Goal: Check status: Check status

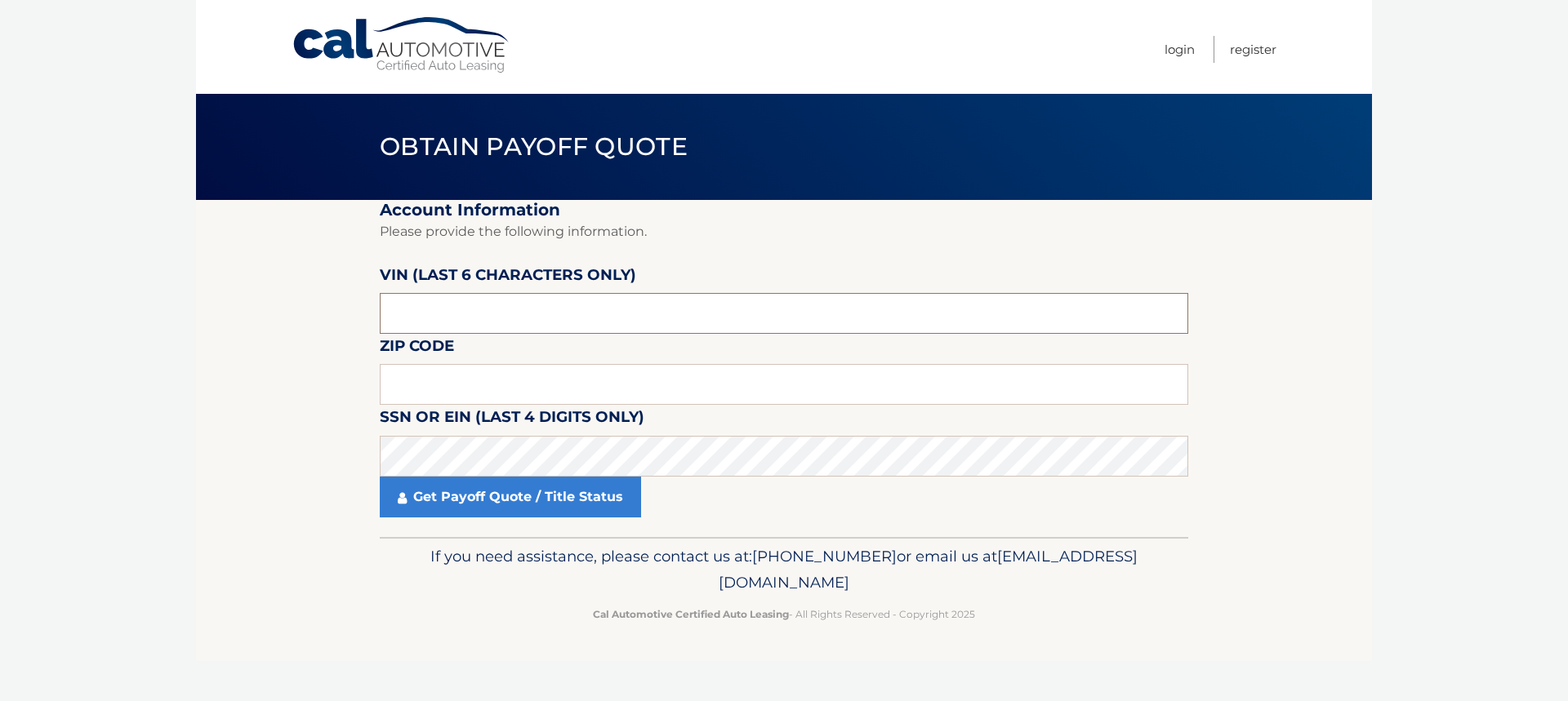
click at [524, 320] on input "text" at bounding box center [784, 313] width 809 height 41
click at [520, 320] on input "text" at bounding box center [784, 313] width 809 height 41
type input "427524"
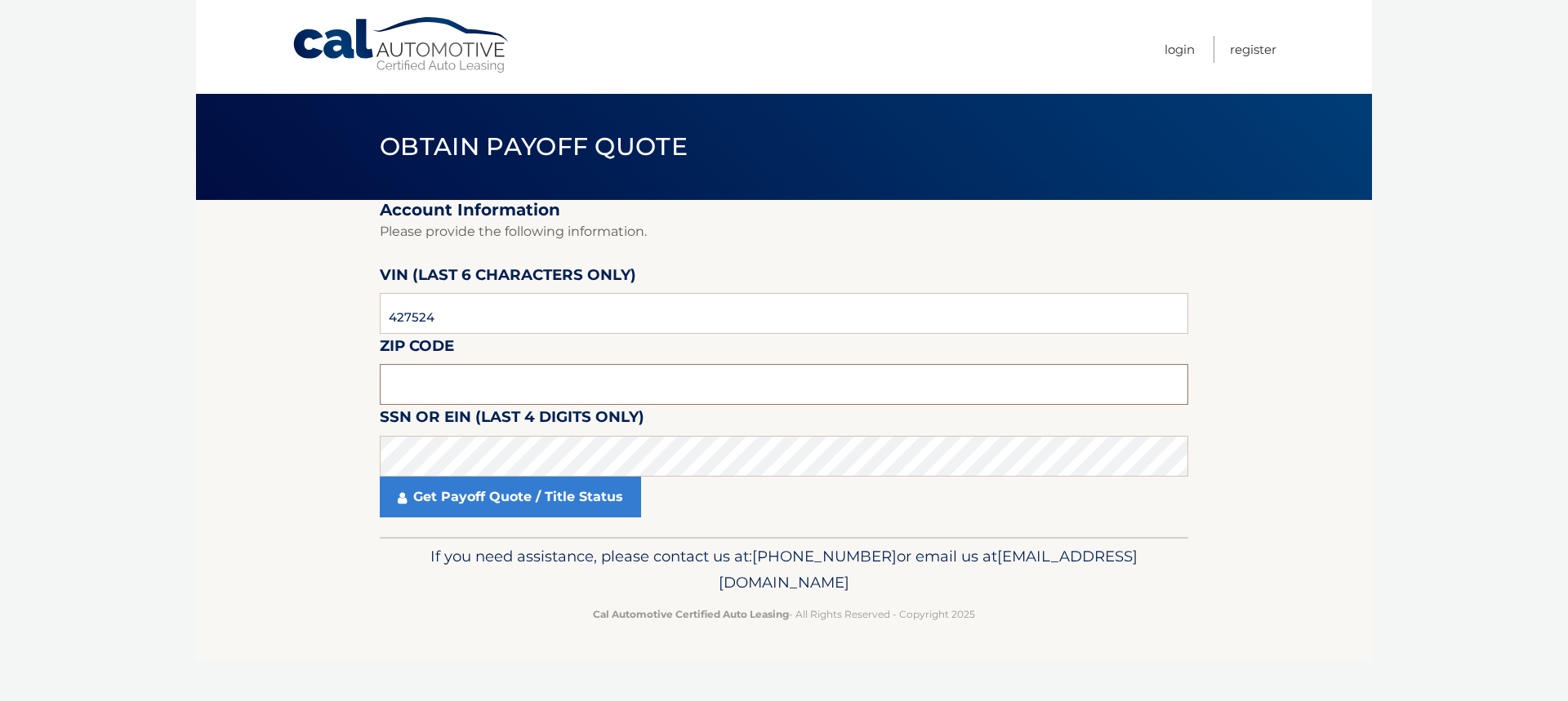
click at [531, 385] on input "text" at bounding box center [784, 383] width 809 height 41
click at [682, 387] on input "text" at bounding box center [784, 383] width 809 height 41
type input "08215"
click button "For Originating Dealer" at bounding box center [0, 0] width 0 height 0
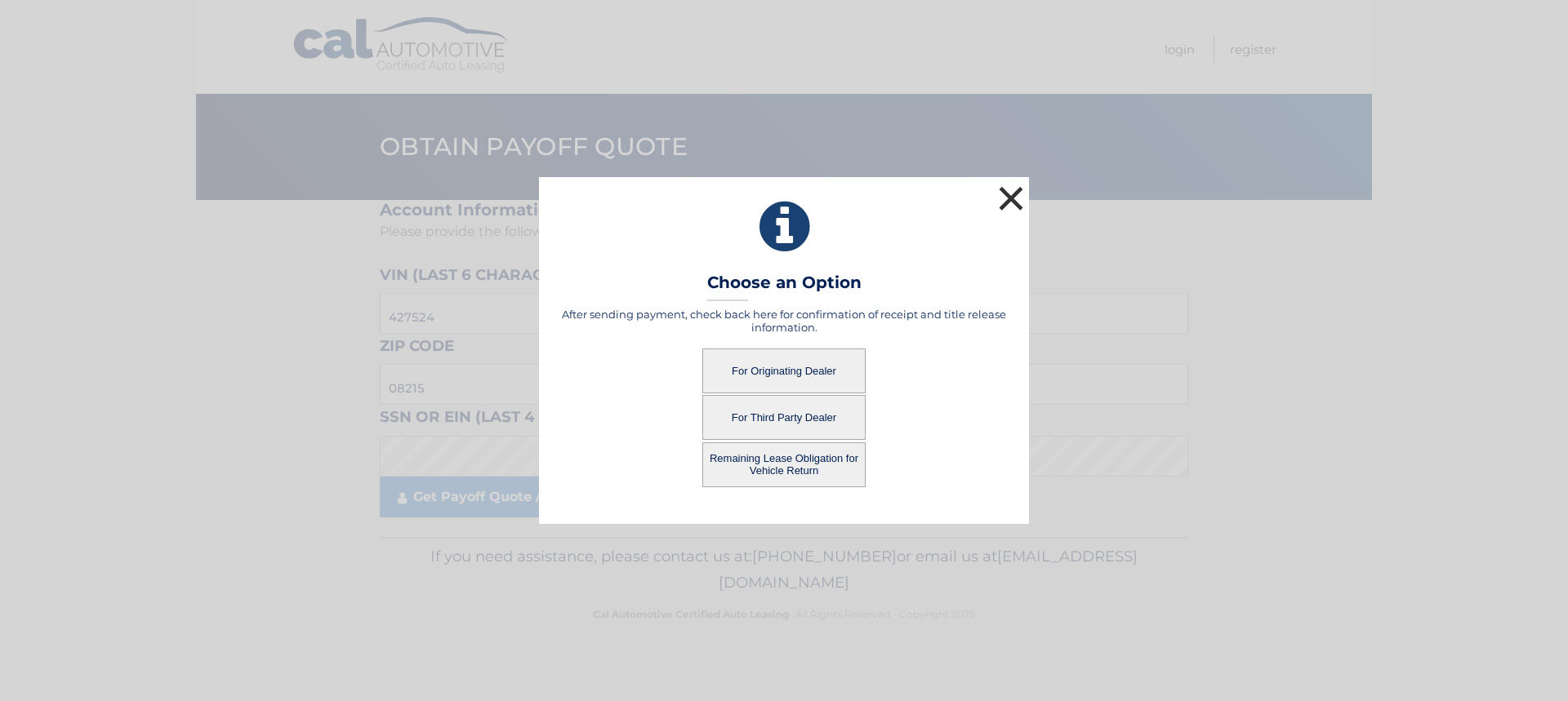
click at [1007, 198] on button "×" at bounding box center [1011, 198] width 32 height 32
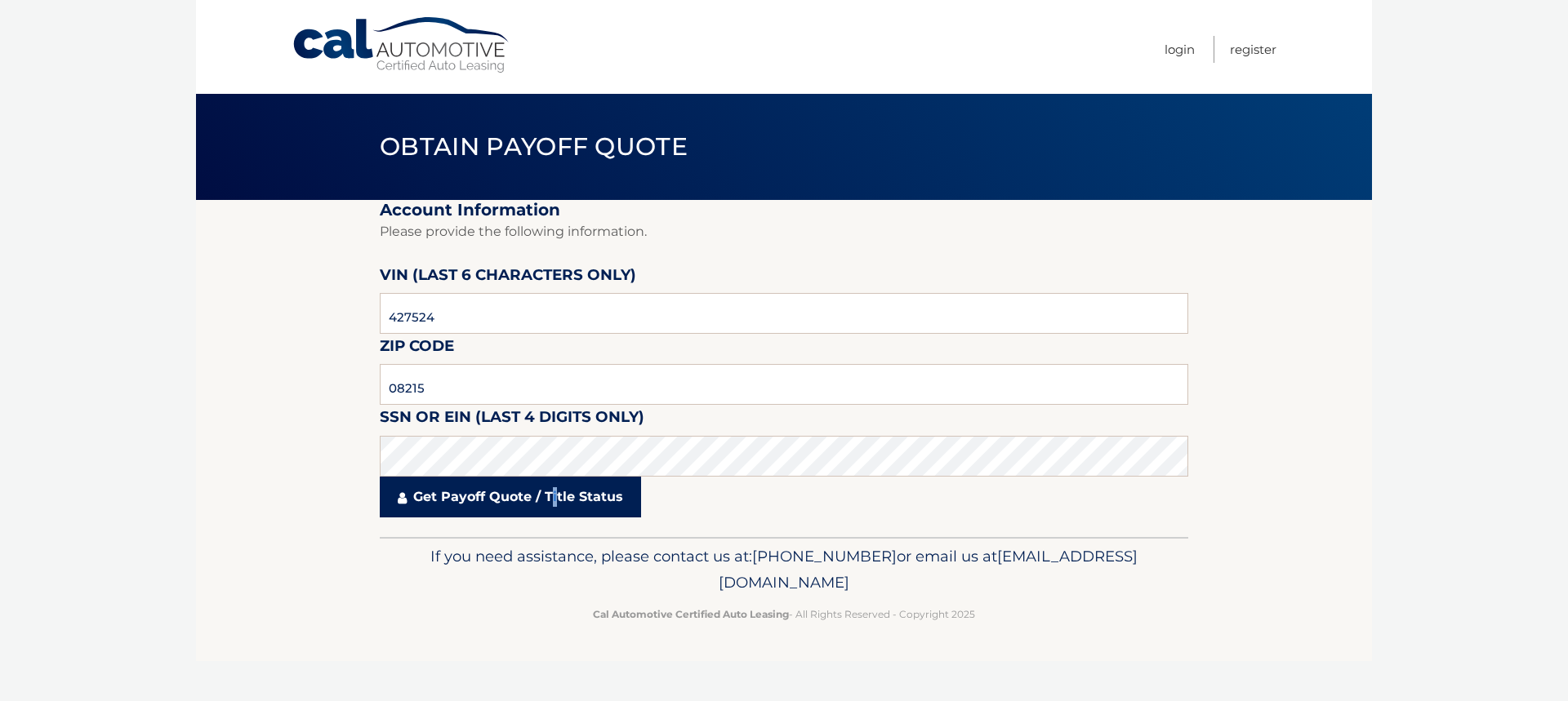
click at [554, 509] on link "Get Payoff Quote / Title Status" at bounding box center [510, 496] width 261 height 41
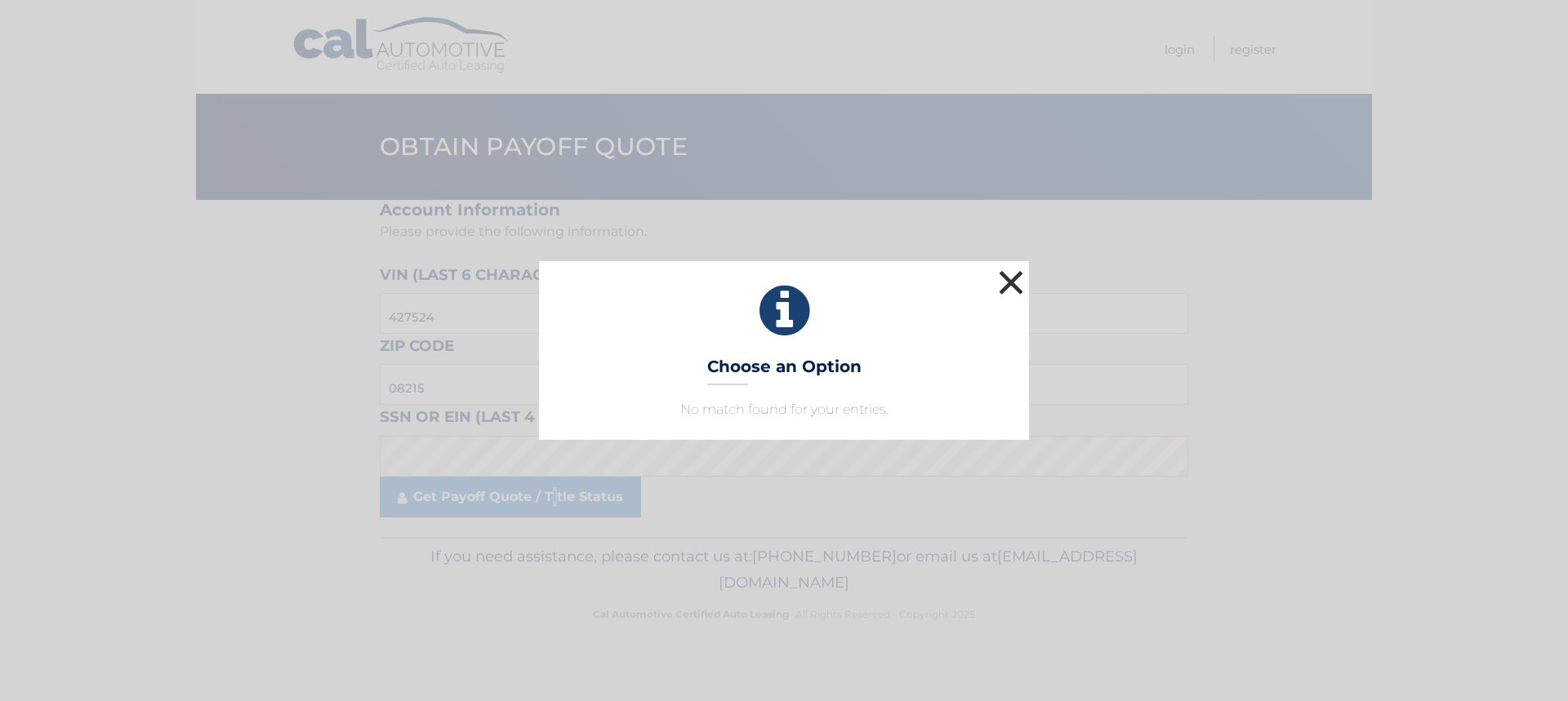
click at [1009, 284] on button "×" at bounding box center [1011, 282] width 32 height 32
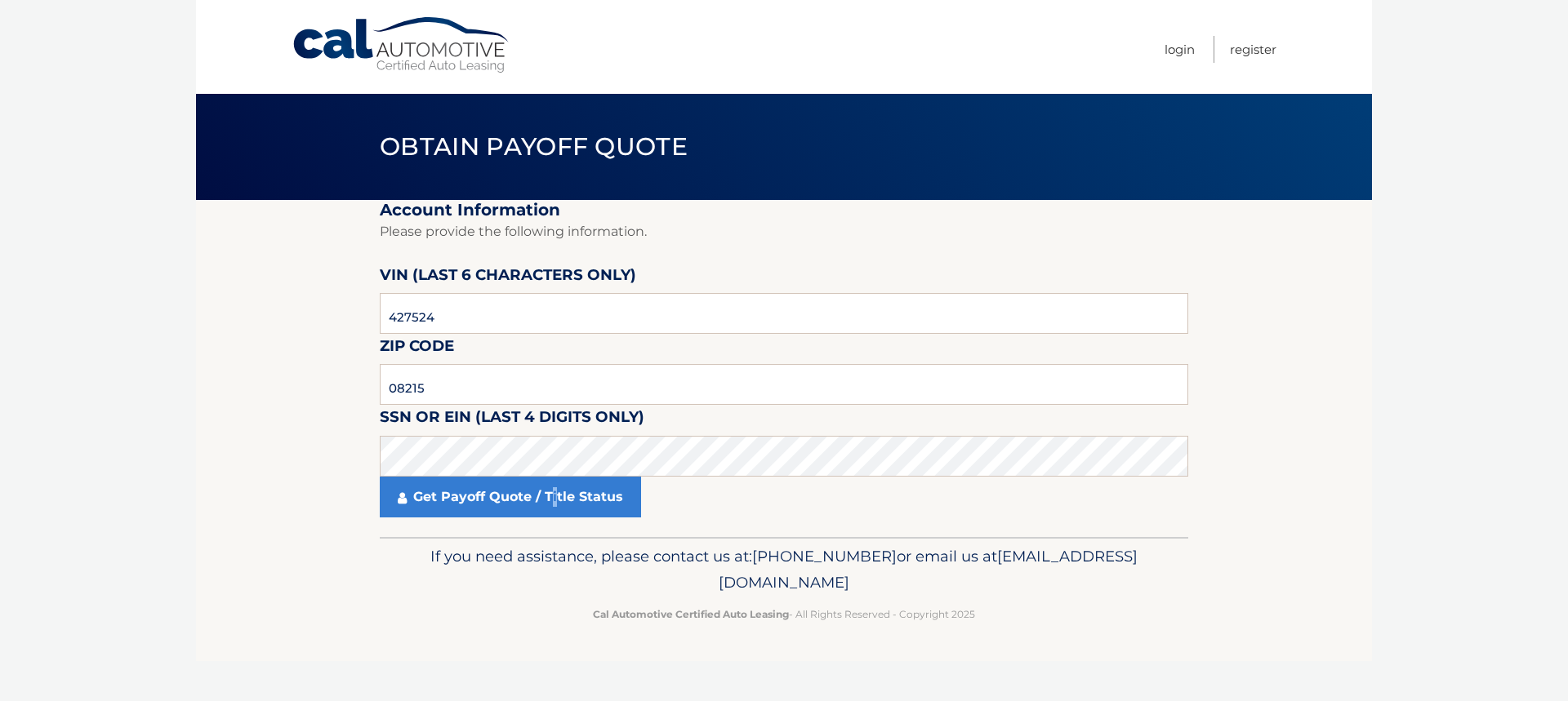
click at [435, 63] on link "Cal Automotive" at bounding box center [402, 45] width 220 height 58
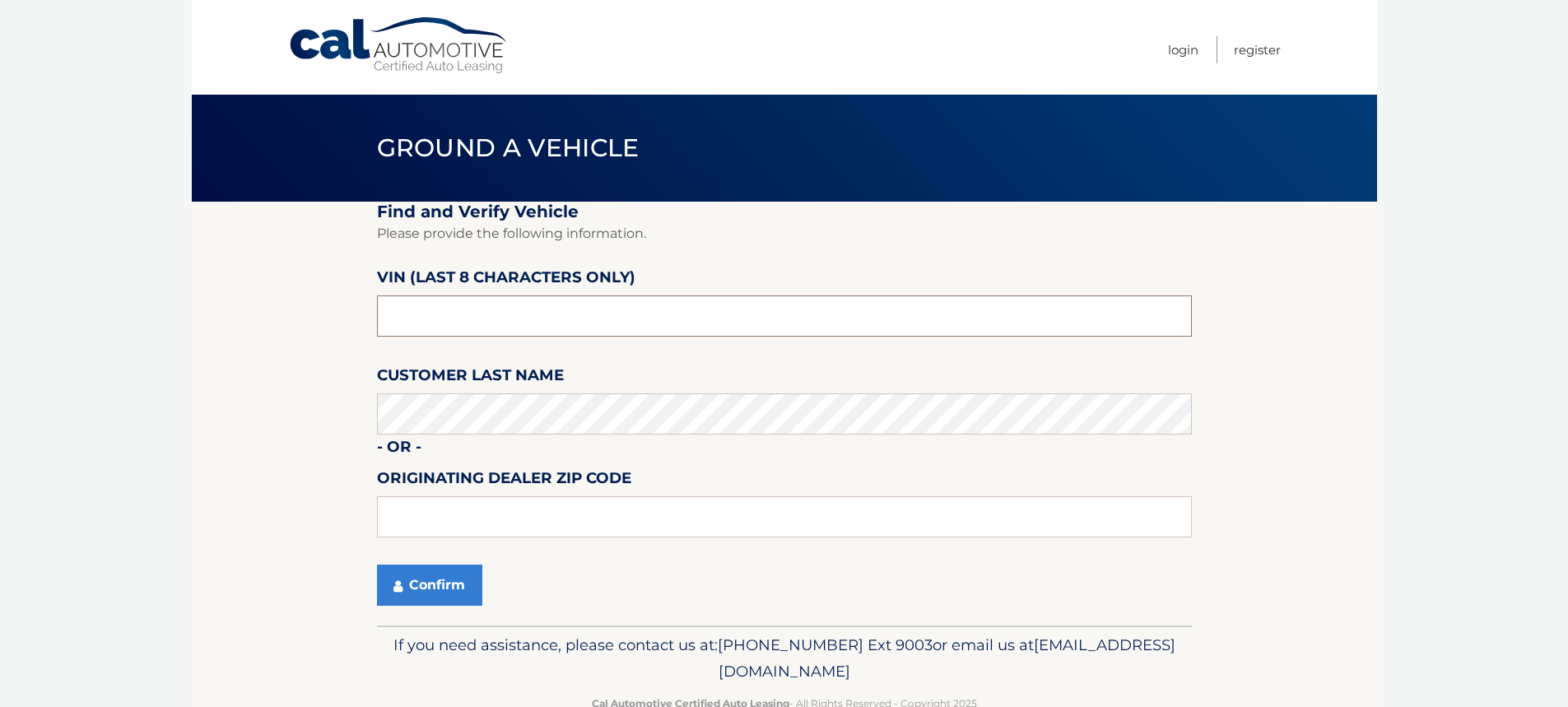
click at [525, 323] on input "text" at bounding box center [784, 316] width 815 height 41
type input "PU427524"
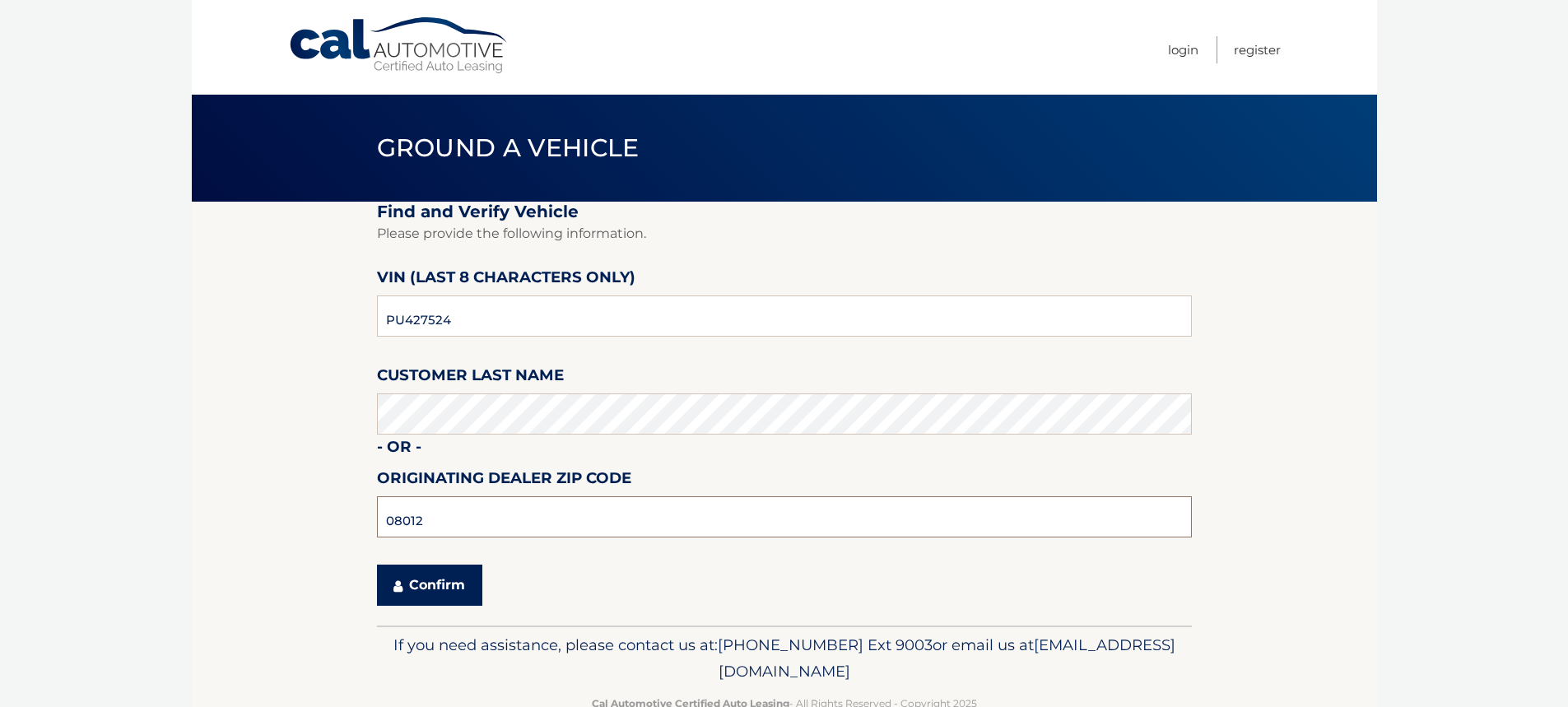
type input "08012"
click at [425, 597] on button "Confirm" at bounding box center [430, 585] width 106 height 41
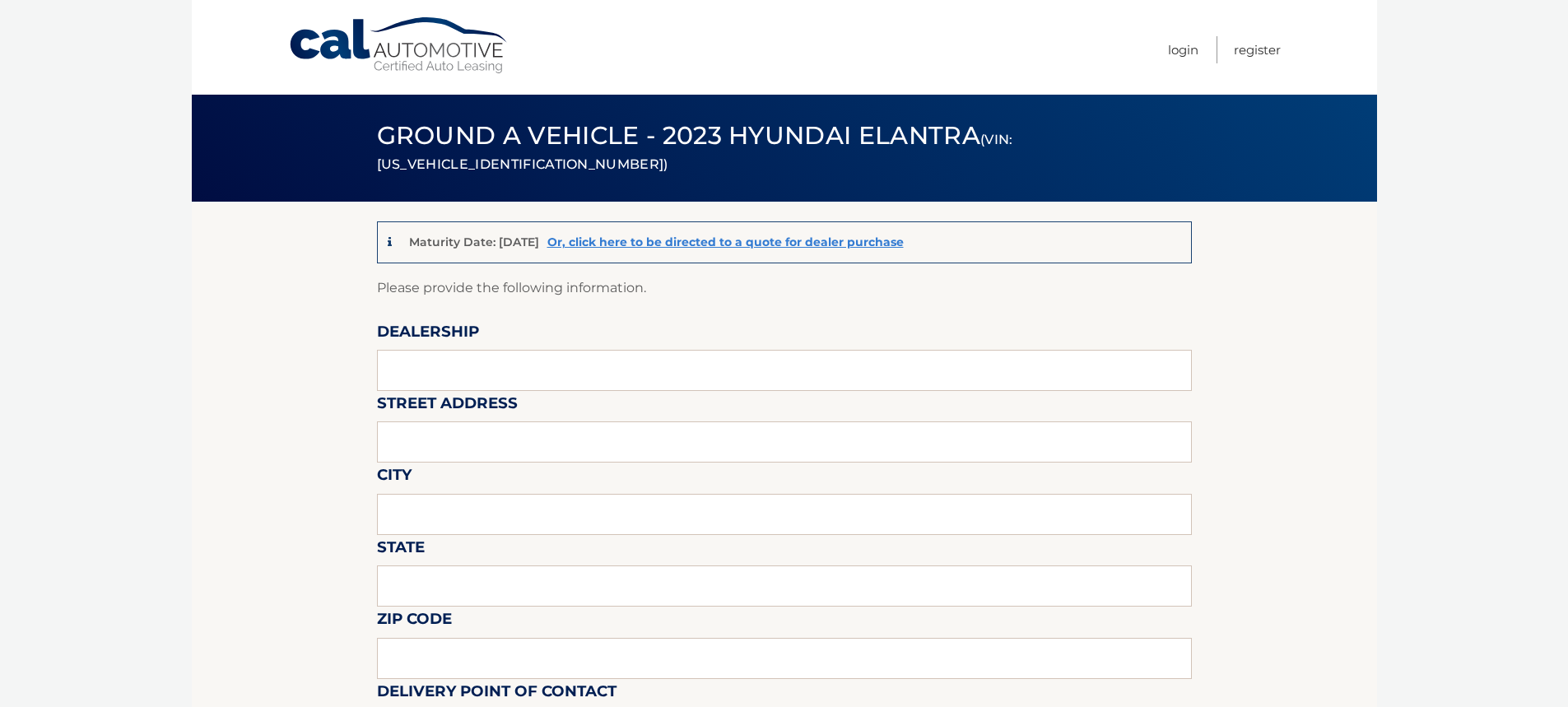
click at [350, 47] on link "Cal Automotive" at bounding box center [400, 45] width 222 height 58
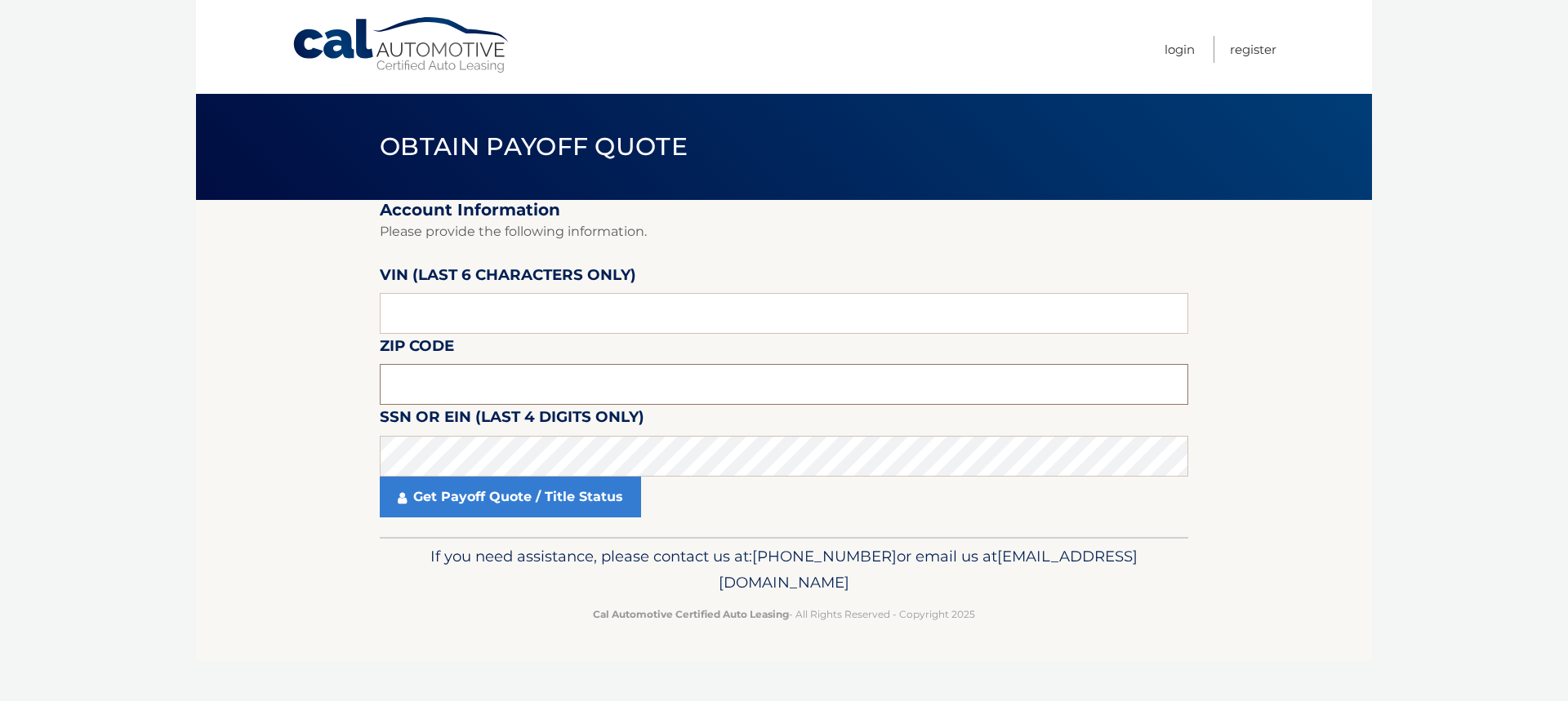
click at [496, 387] on input "text" at bounding box center [784, 383] width 809 height 41
type input "08215"
click at [517, 303] on input "text" at bounding box center [784, 313] width 809 height 41
type input "427524"
click at [535, 499] on link "Get Payoff Quote / Title Status" at bounding box center [510, 496] width 261 height 41
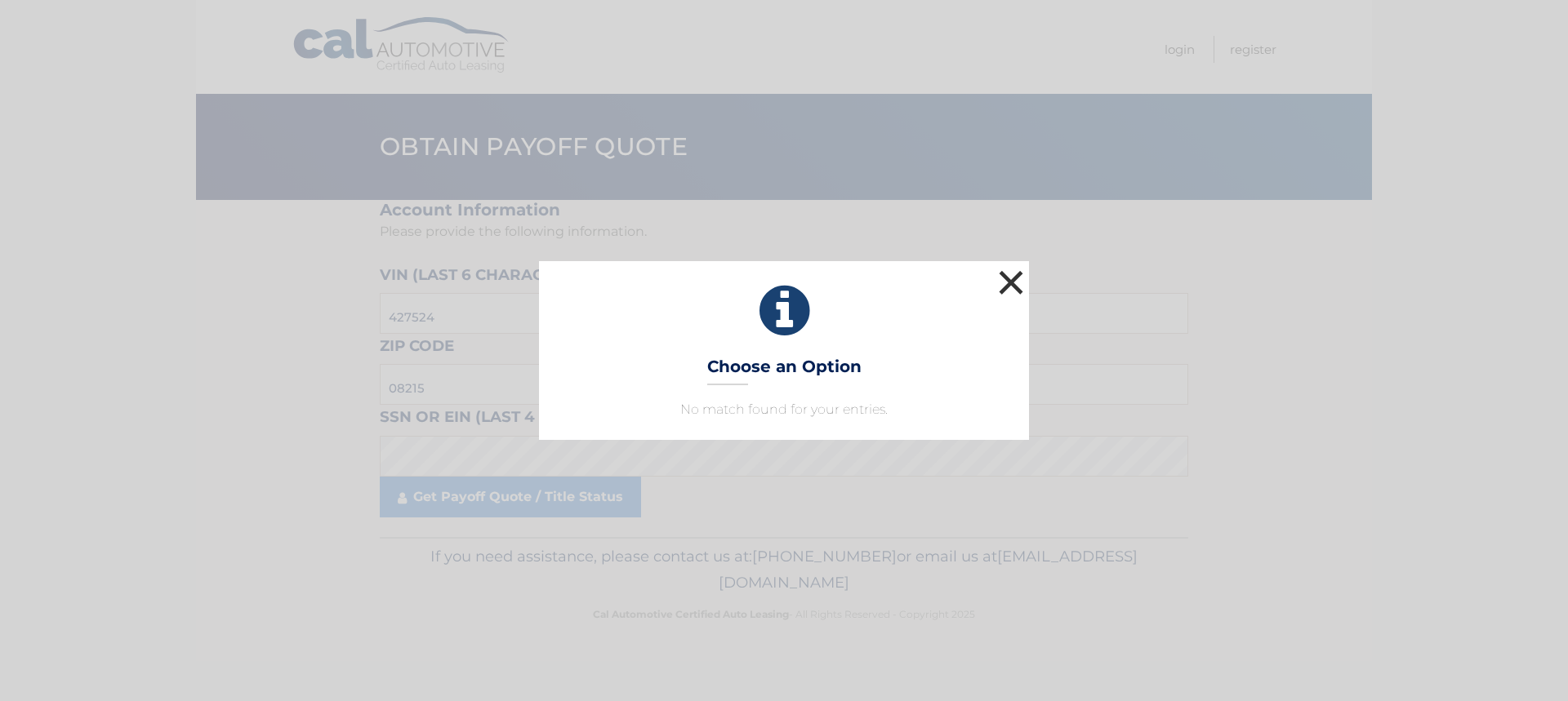
click at [1014, 288] on button "×" at bounding box center [1011, 282] width 32 height 32
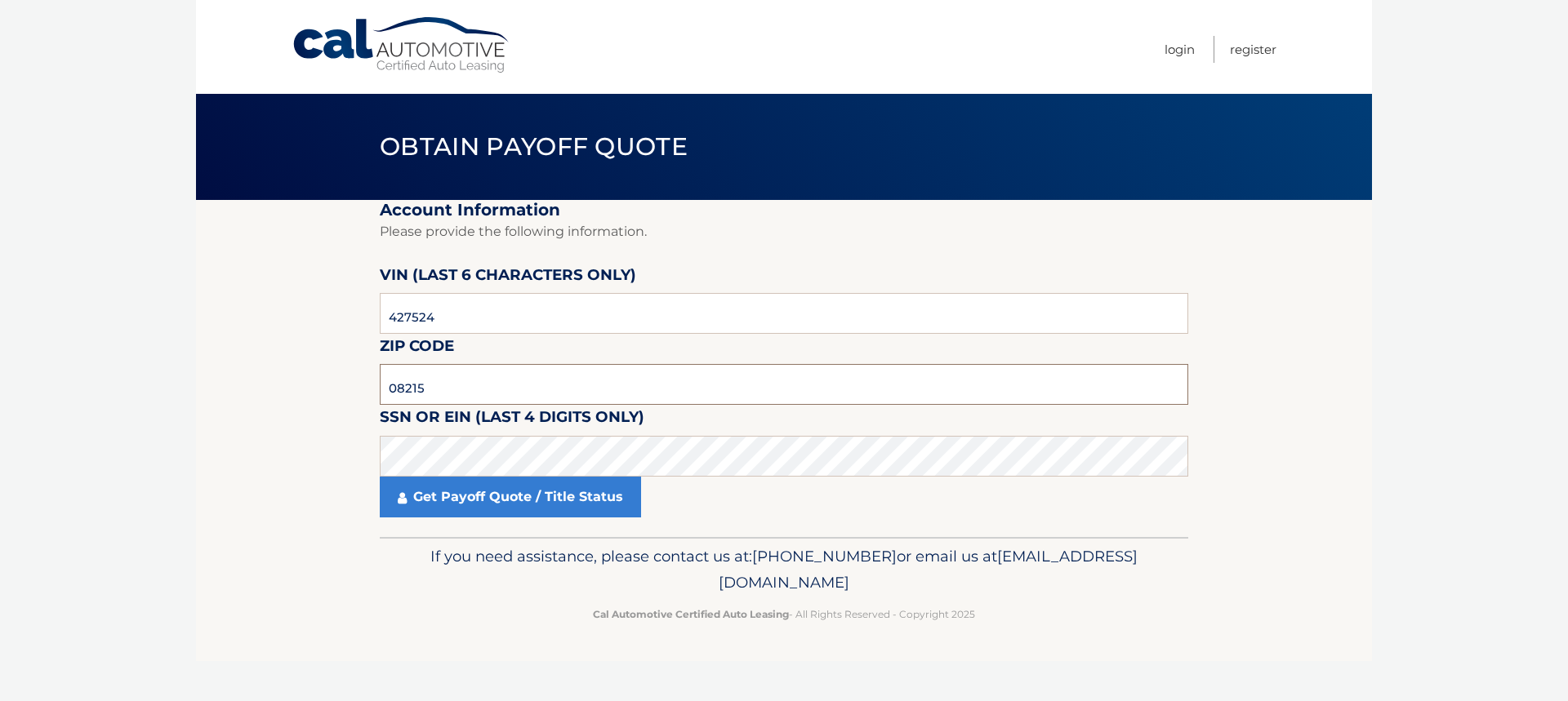
click at [559, 375] on input "08215" at bounding box center [784, 383] width 809 height 41
type input "08003"
click at [487, 504] on link "Get Payoff Quote / Title Status" at bounding box center [510, 496] width 261 height 41
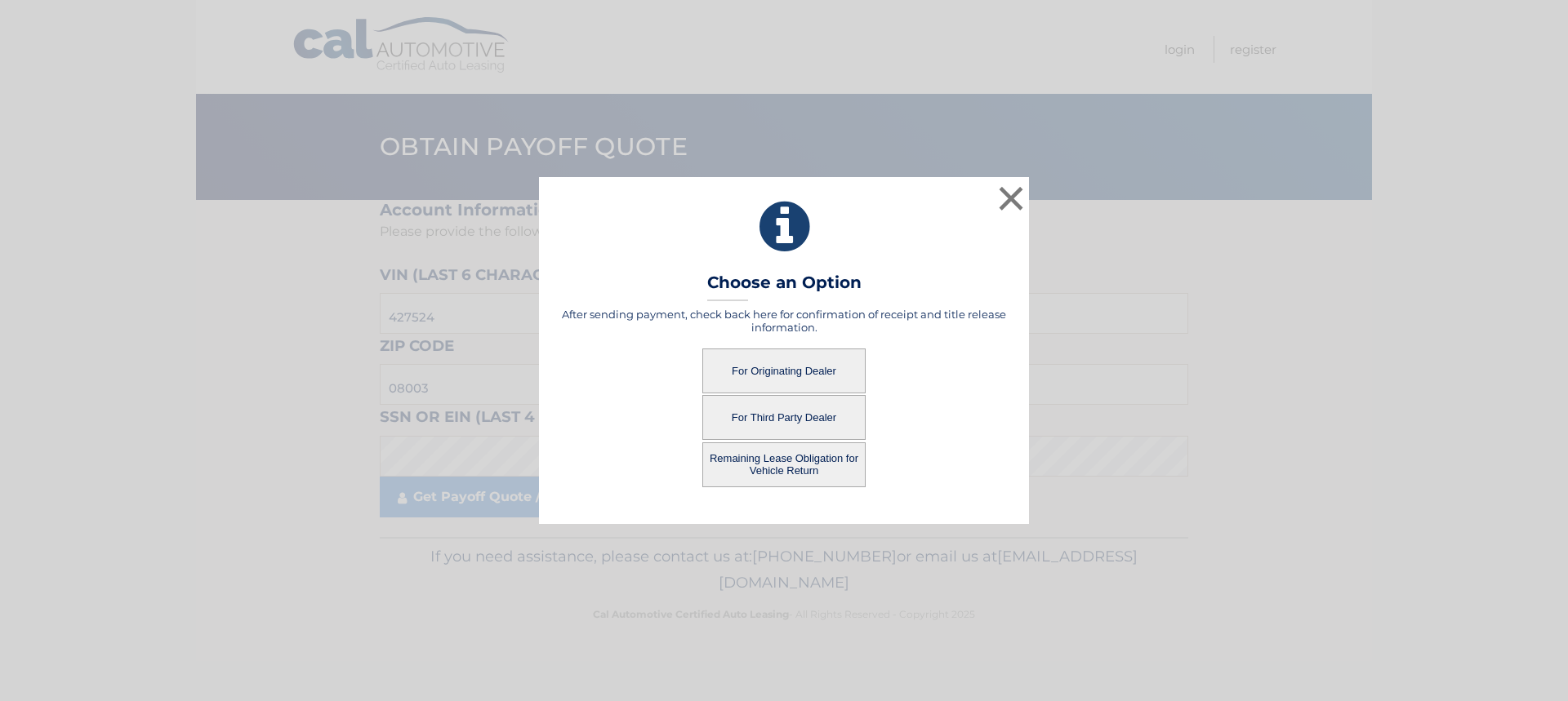
click at [777, 375] on button "For Originating Dealer" at bounding box center [784, 371] width 163 height 45
click at [772, 368] on button "For Originating Dealer" at bounding box center [784, 371] width 163 height 45
